Goal: Task Accomplishment & Management: Complete application form

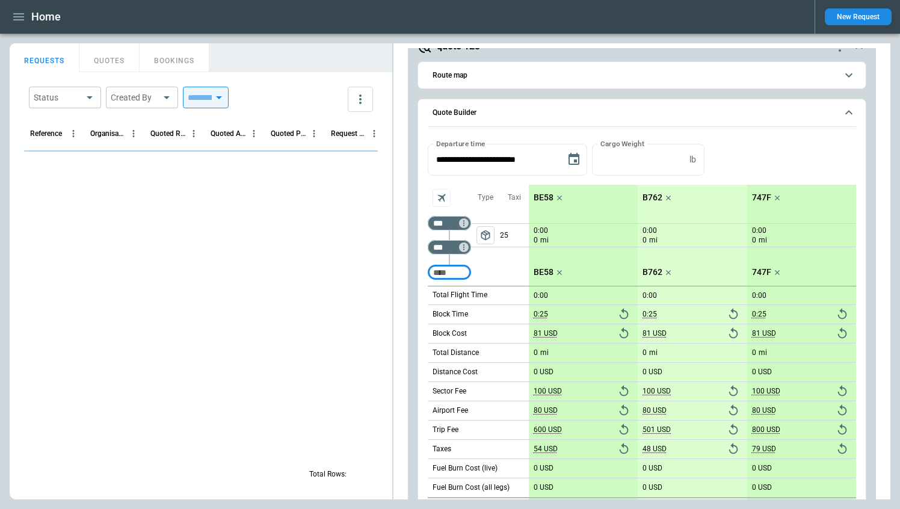
scroll to position [1636, 0]
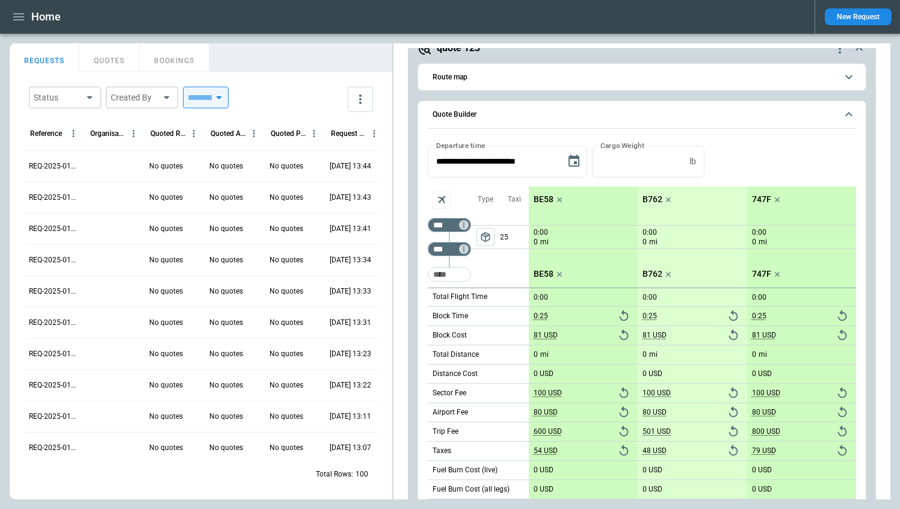
click at [108, 259] on div at bounding box center [114, 259] width 60 height 31
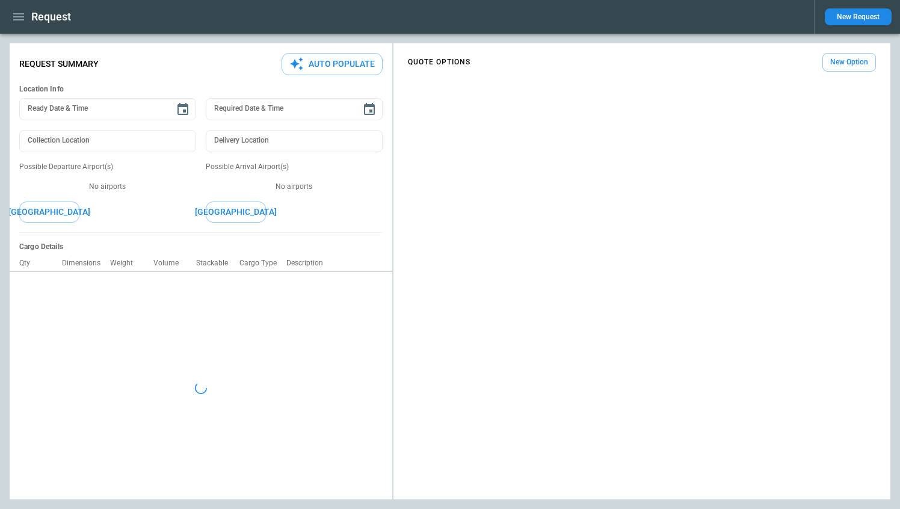
type textarea "*"
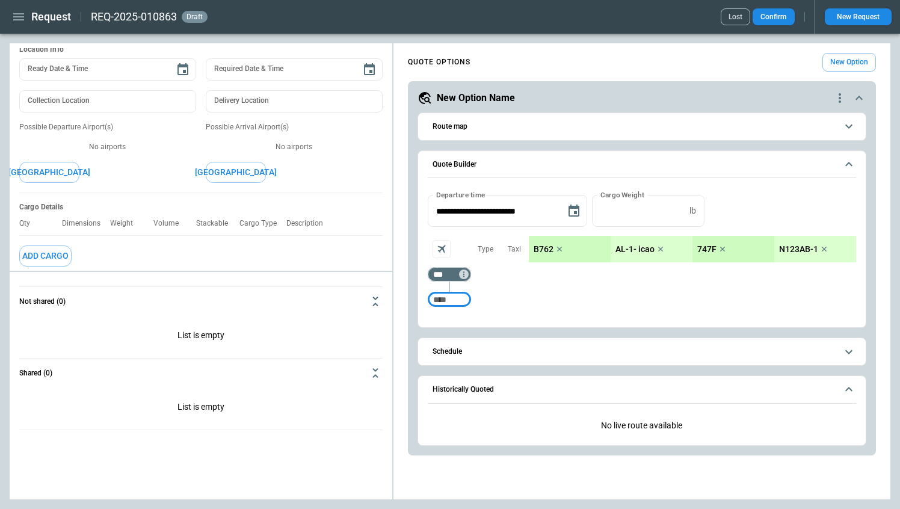
scroll to position [41, 0]
click at [45, 173] on button "[GEOGRAPHIC_DATA]" at bounding box center [49, 170] width 60 height 21
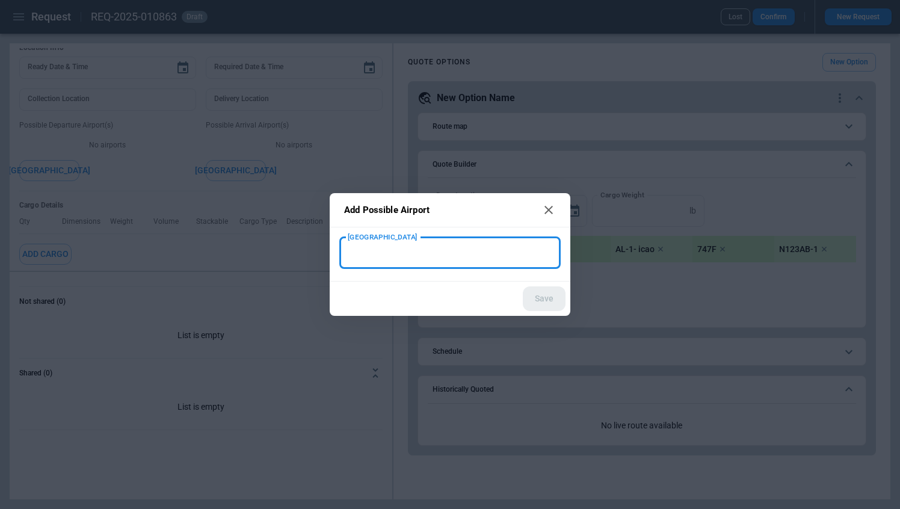
click at [364, 250] on input "[GEOGRAPHIC_DATA]" at bounding box center [441, 252] width 192 height 21
type input "****"
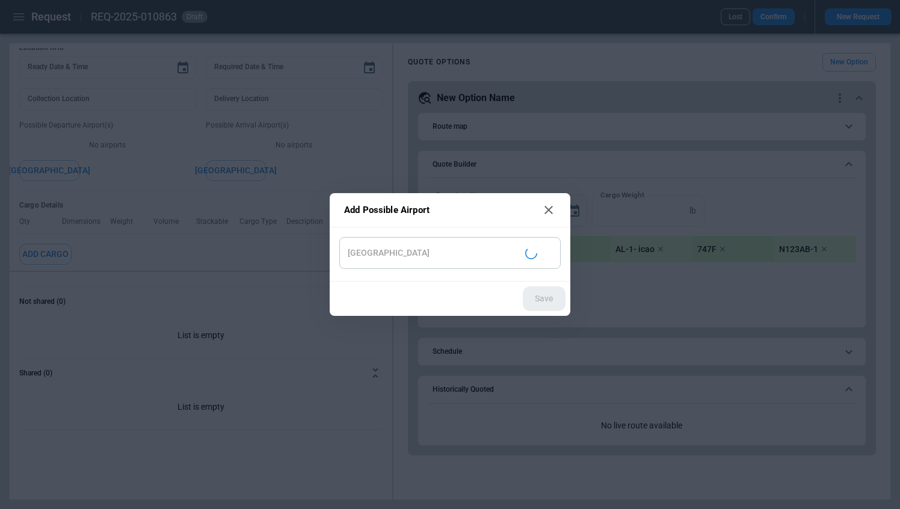
type input "**********"
click at [547, 303] on button "Save" at bounding box center [544, 298] width 43 height 25
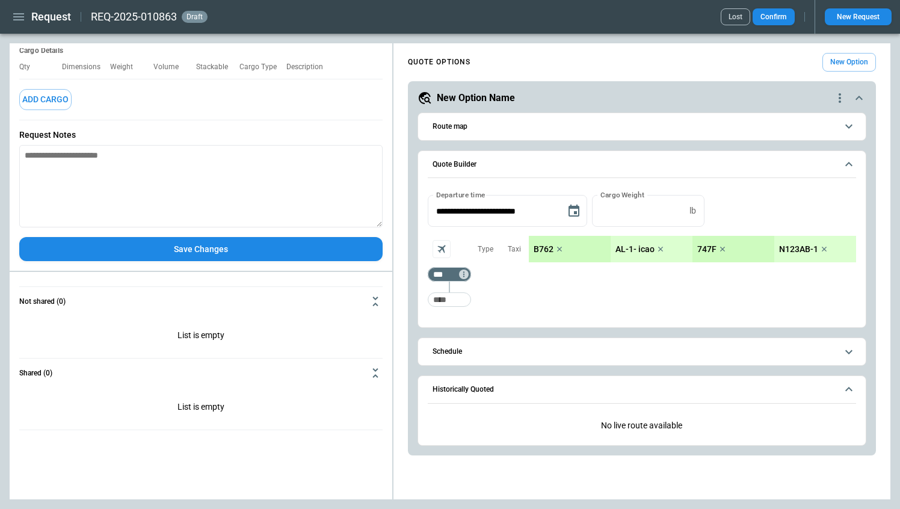
click at [139, 249] on button "Save Changes" at bounding box center [200, 249] width 363 height 25
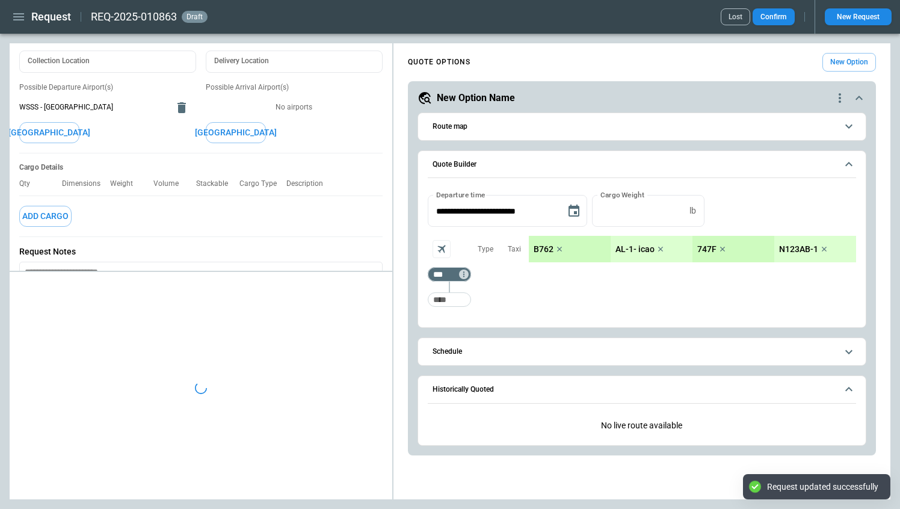
scroll to position [72, 0]
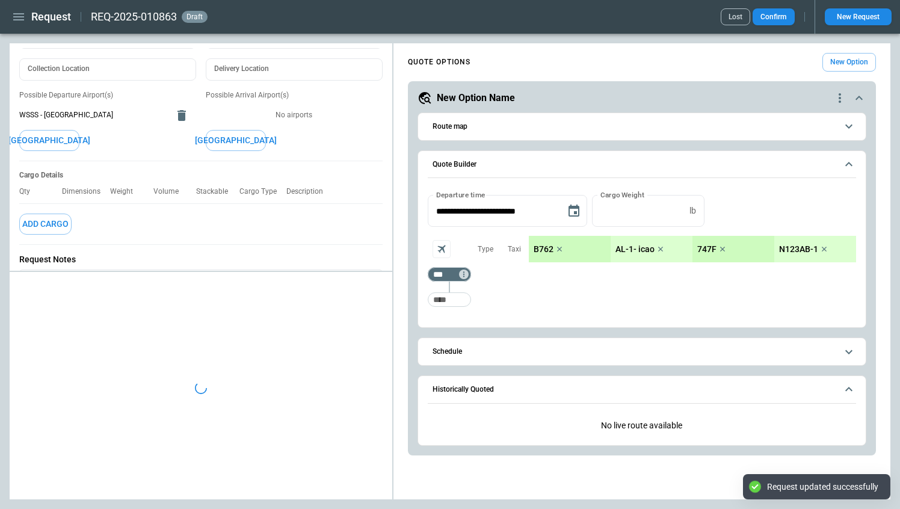
type textarea "*"
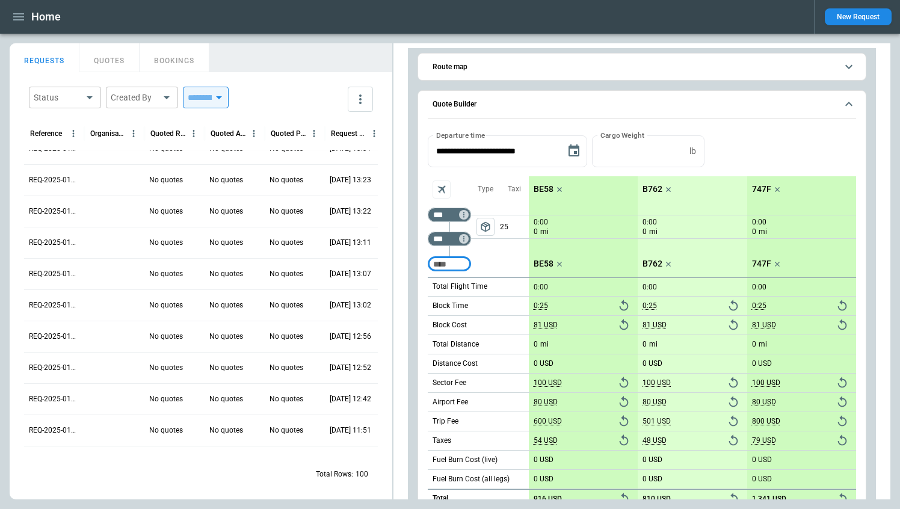
scroll to position [175, 0]
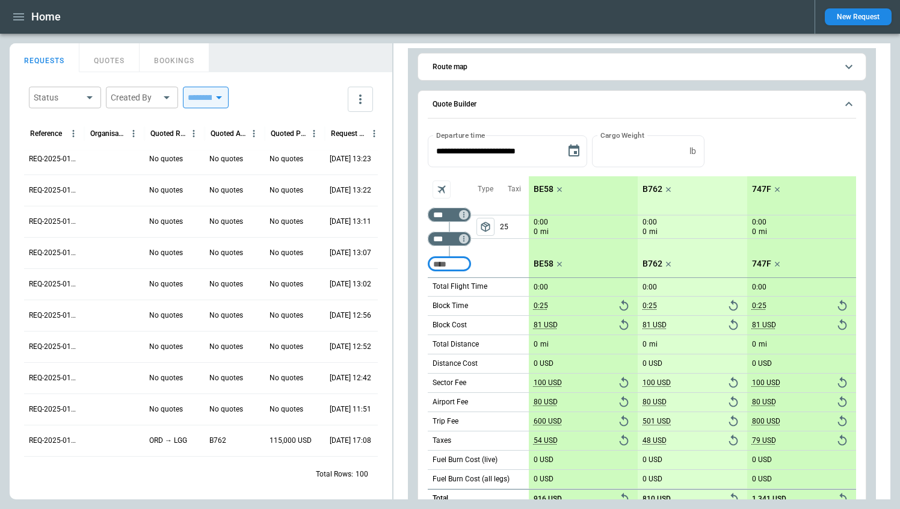
click at [115, 344] on div at bounding box center [114, 346] width 60 height 31
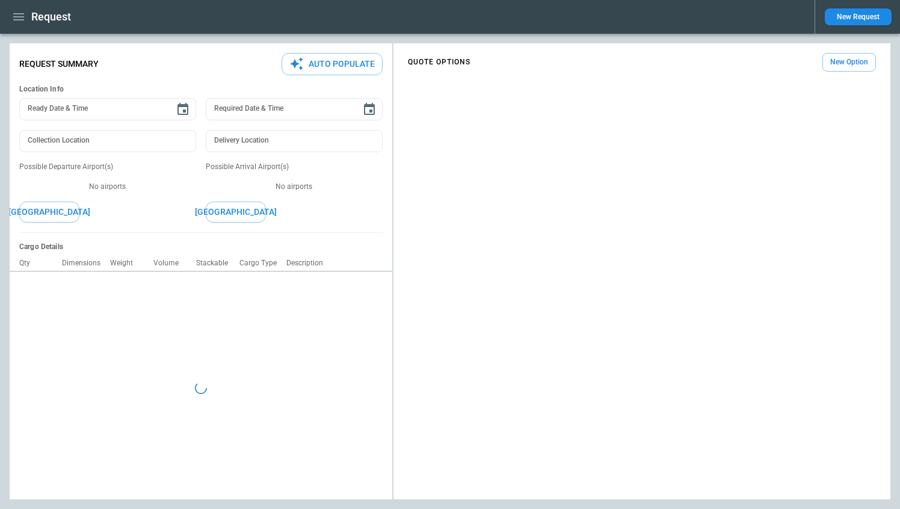
type textarea "*"
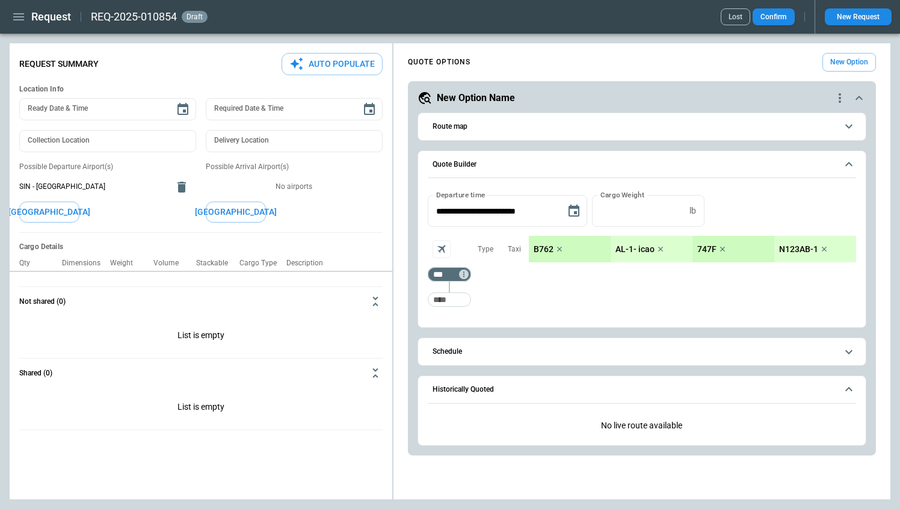
click at [861, 96] on icon "scrollable content" at bounding box center [859, 98] width 14 height 14
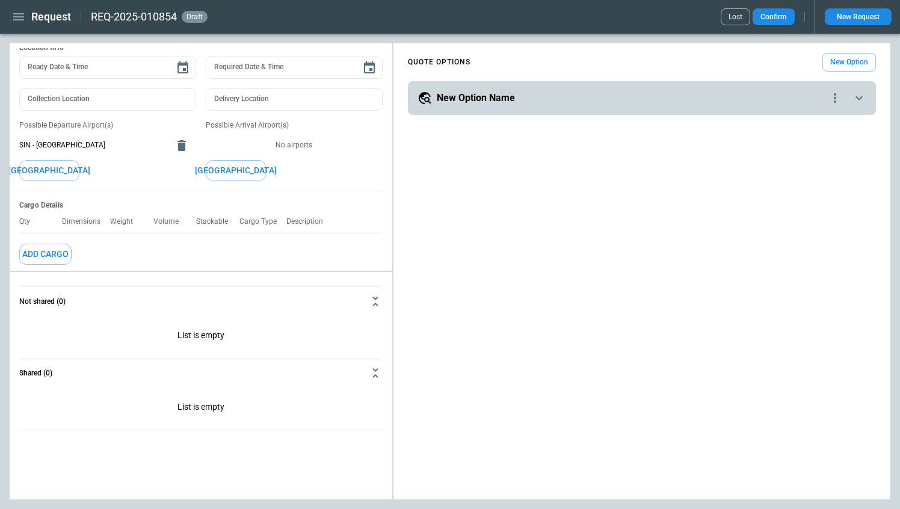
scroll to position [40, 0]
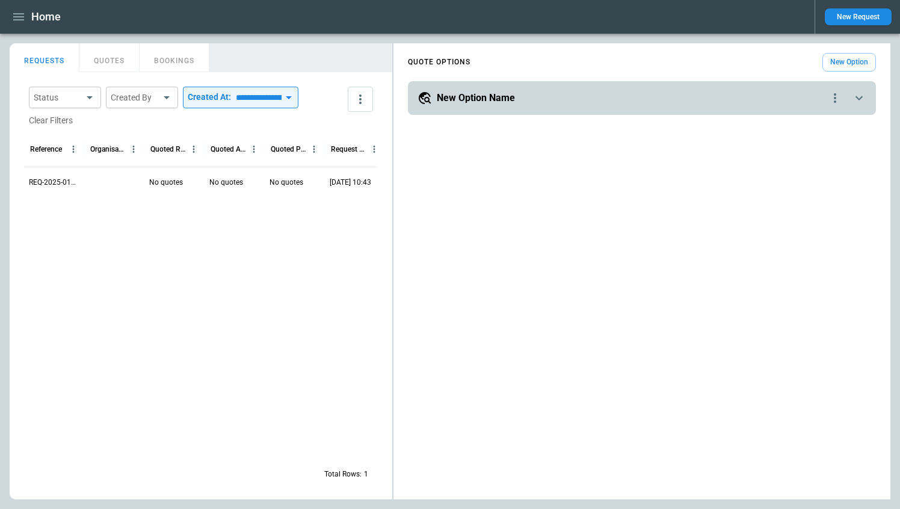
click at [128, 181] on div at bounding box center [114, 182] width 60 height 31
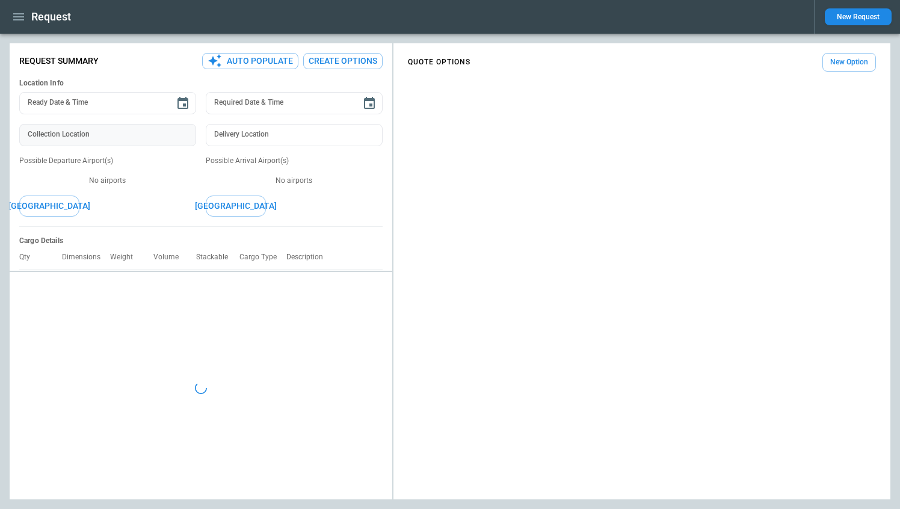
type textarea "*"
type input "**********"
type input "***"
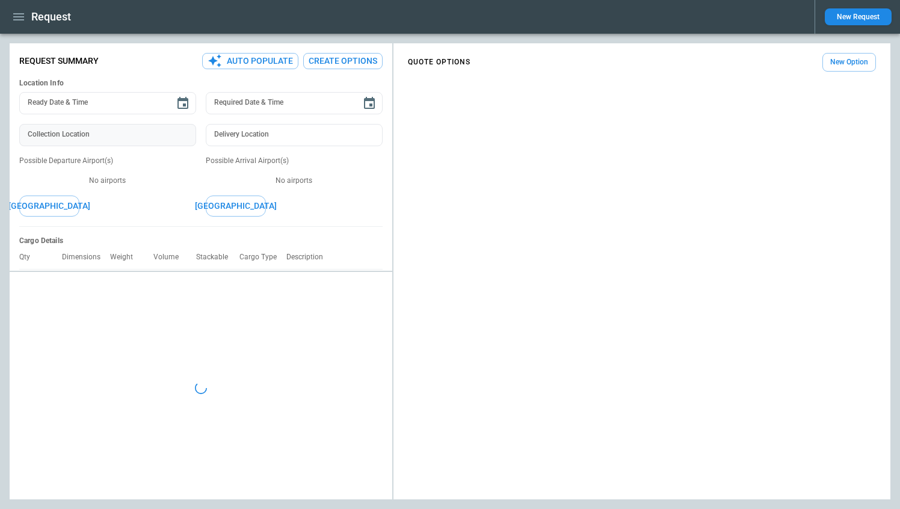
type textarea "*"
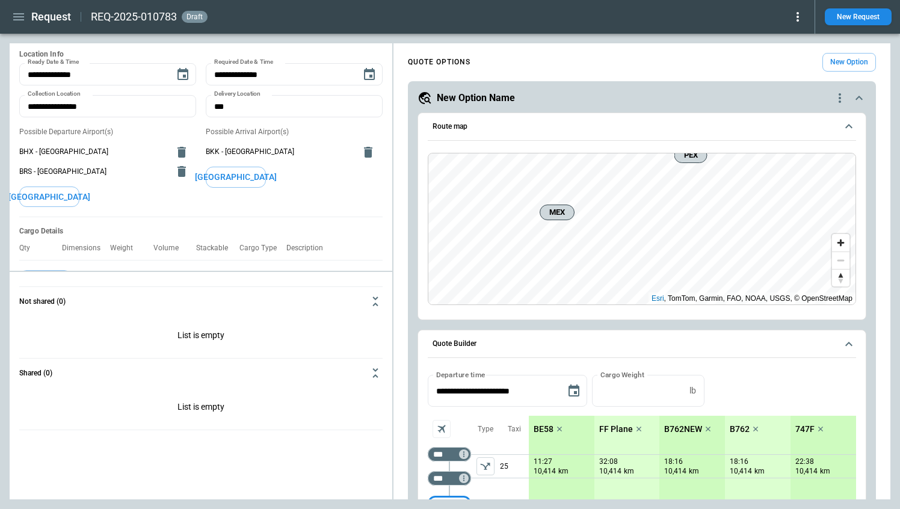
scroll to position [30, 0]
click at [61, 198] on button "[GEOGRAPHIC_DATA]" at bounding box center [49, 195] width 60 height 21
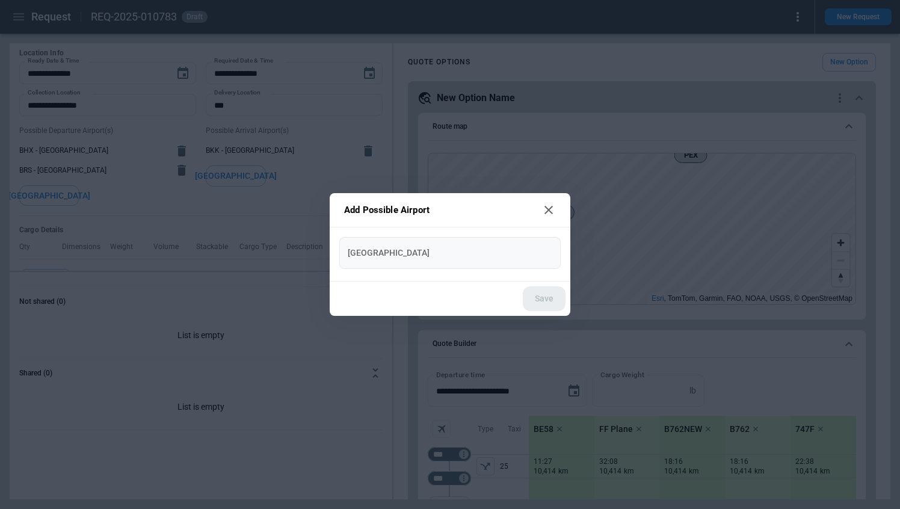
click at [434, 257] on input "[GEOGRAPHIC_DATA]" at bounding box center [441, 252] width 192 height 21
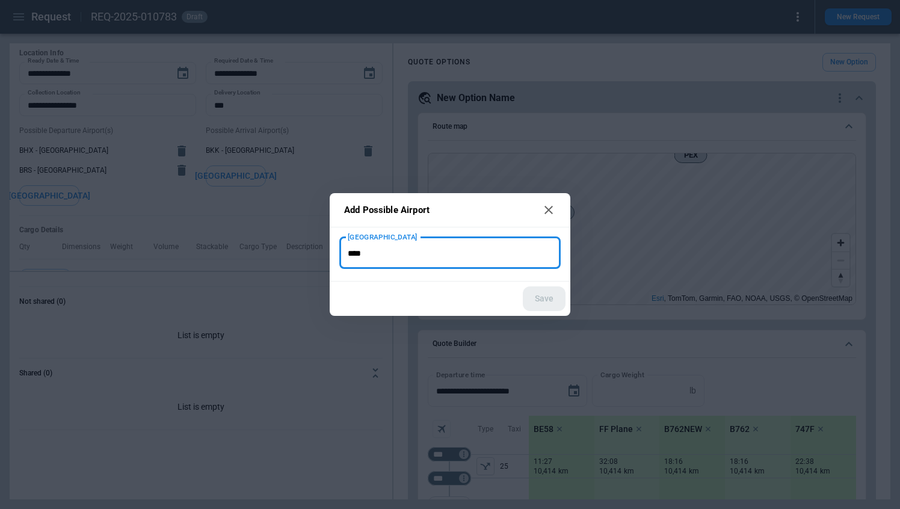
type input "****"
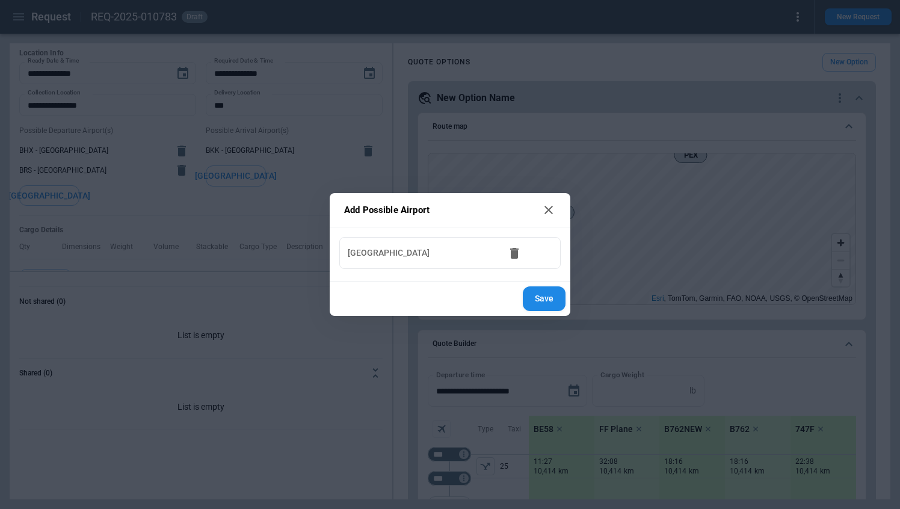
type input "**********"
click at [524, 293] on button "Save" at bounding box center [544, 298] width 43 height 25
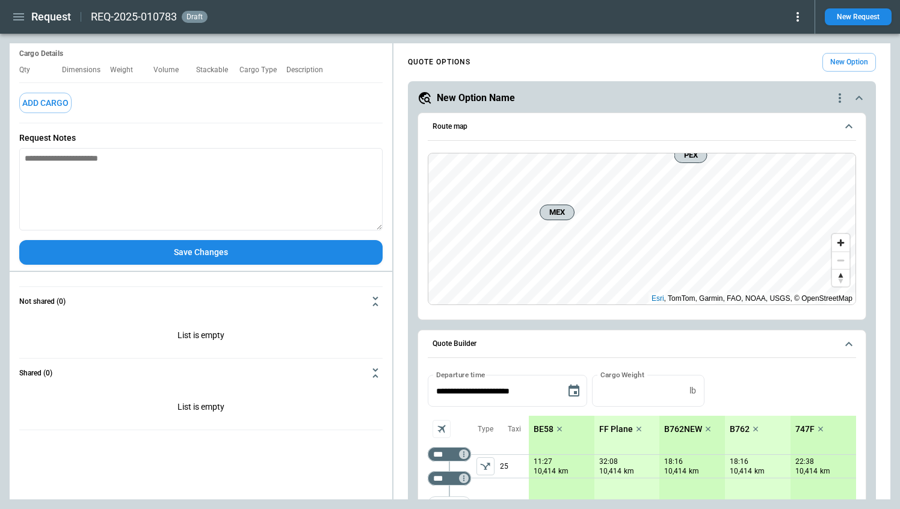
click at [131, 245] on button "Save Changes" at bounding box center [200, 252] width 363 height 25
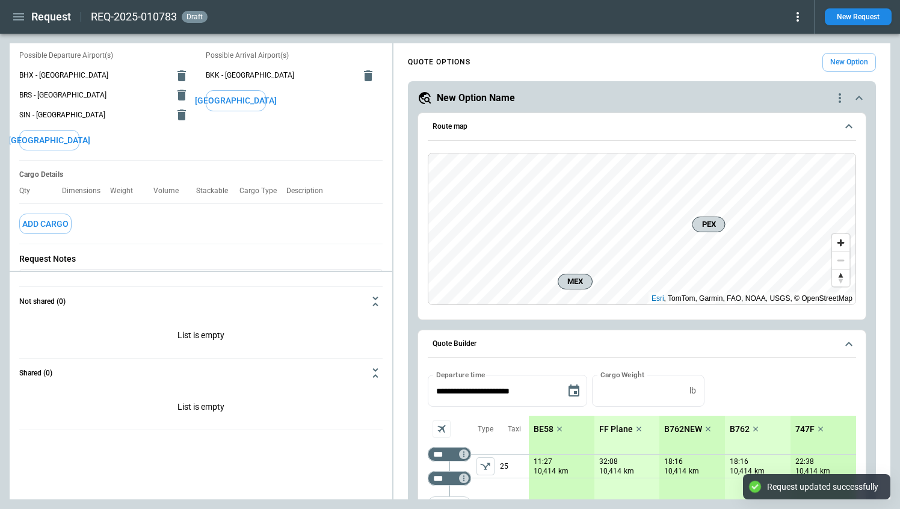
type textarea "*"
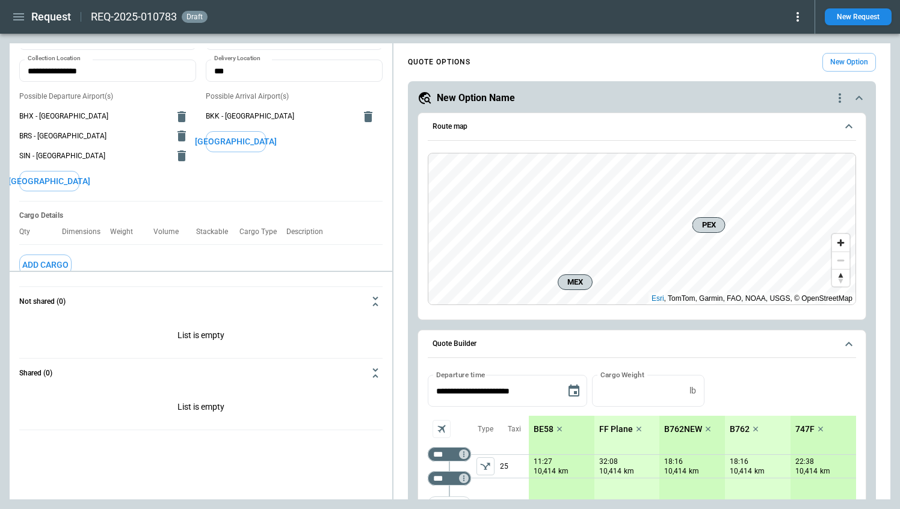
scroll to position [64, 0]
